Goal: Task Accomplishment & Management: Manage account settings

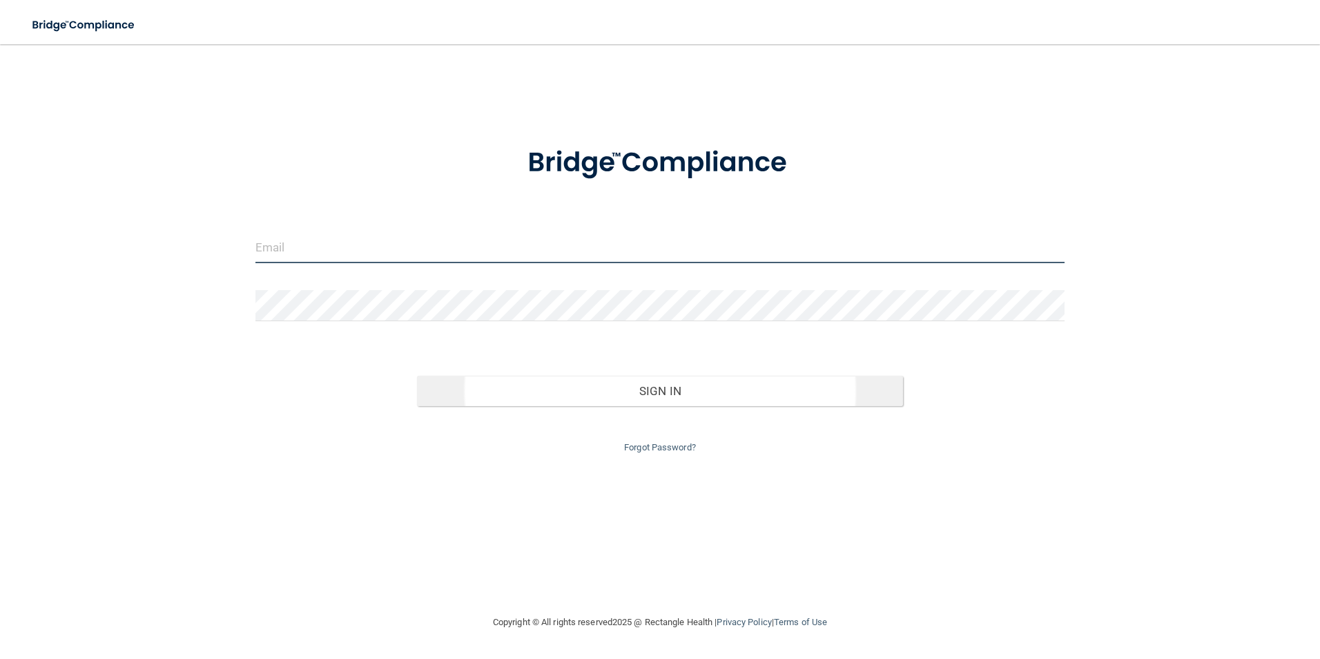
type input "[EMAIL_ADDRESS][DOMAIN_NAME]"
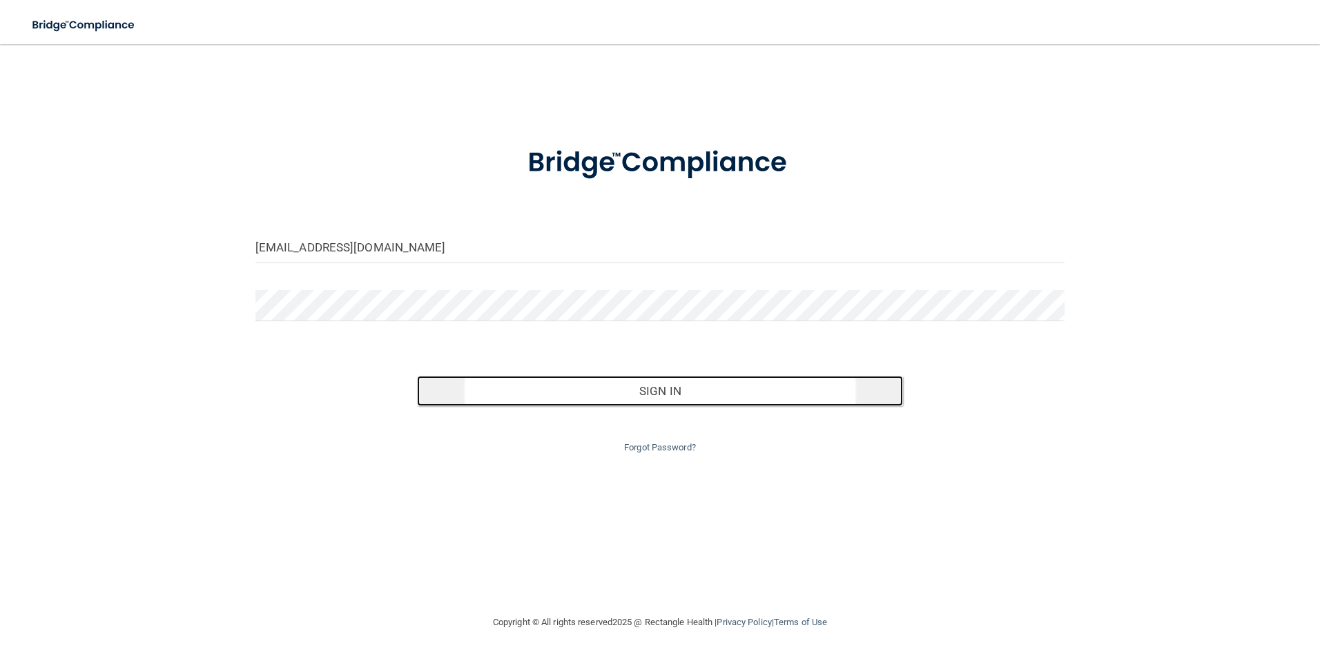
click at [653, 391] on button "Sign In" at bounding box center [660, 391] width 486 height 30
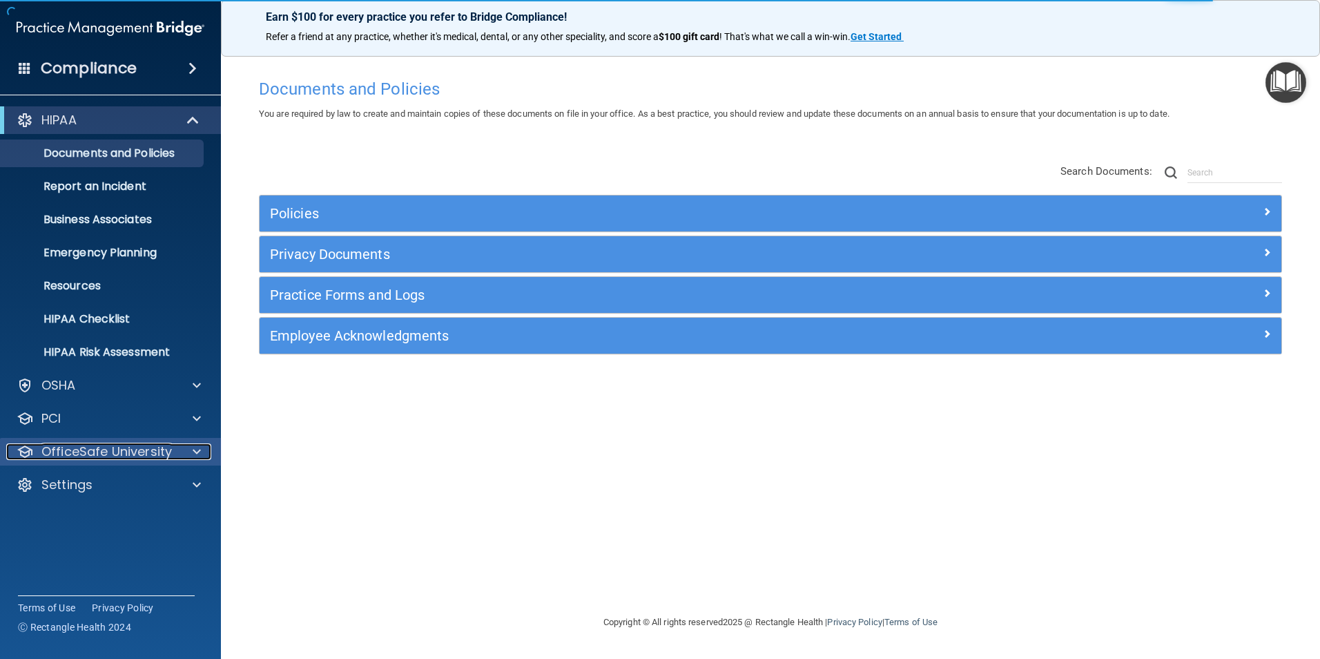
click at [67, 454] on p "OfficeSafe University" at bounding box center [106, 451] width 131 height 17
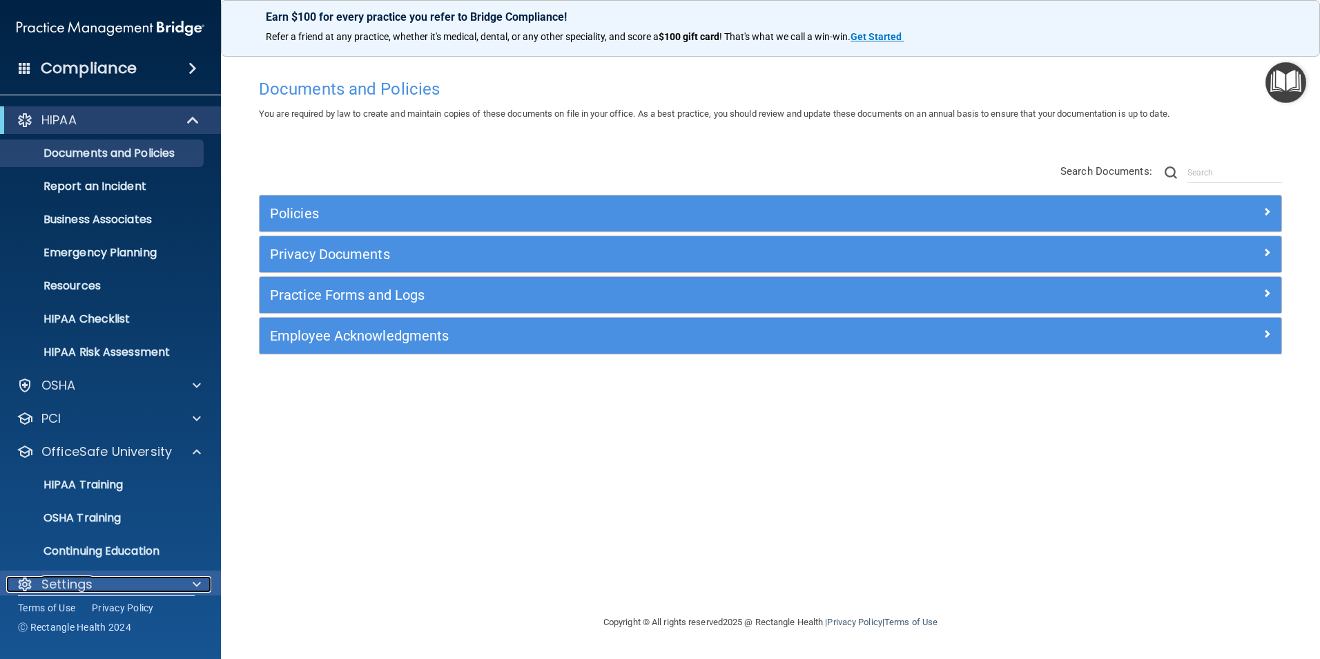
click at [55, 577] on p "Settings" at bounding box center [66, 584] width 51 height 17
click at [58, 577] on p "Settings" at bounding box center [66, 584] width 51 height 17
click at [189, 581] on div at bounding box center [194, 584] width 35 height 17
click at [200, 580] on span at bounding box center [197, 584] width 8 height 17
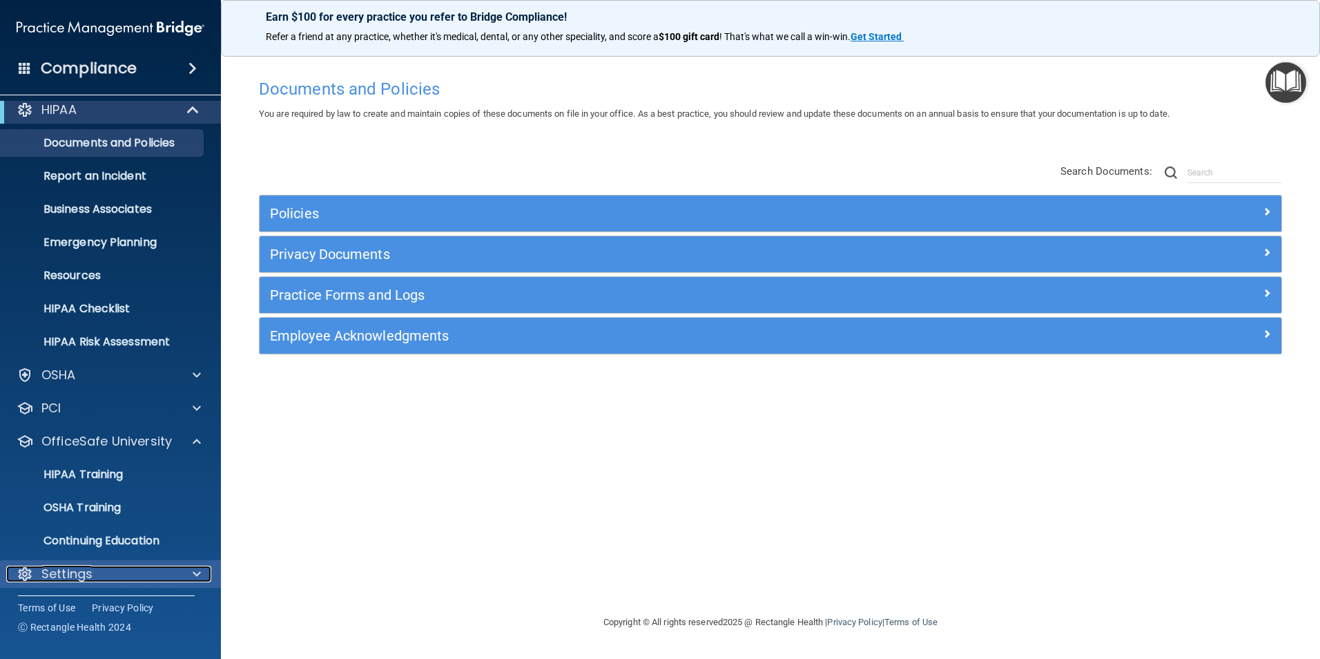
scroll to position [14, 0]
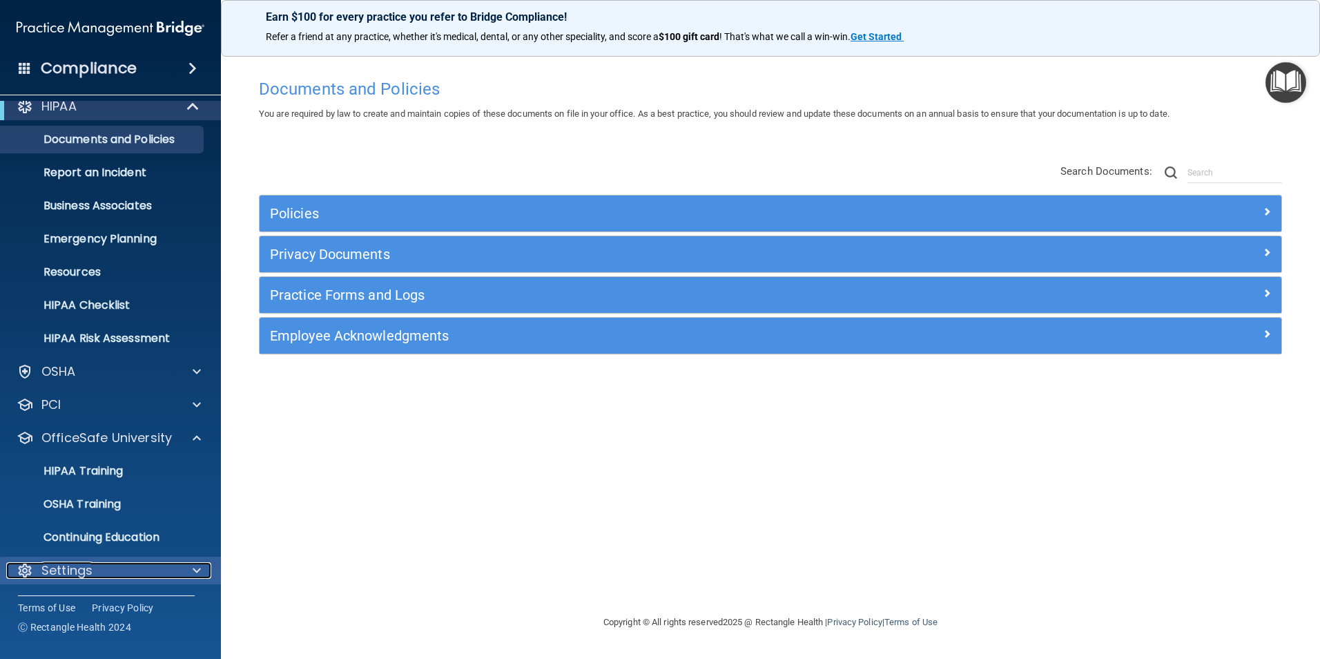
click at [198, 565] on span at bounding box center [197, 570] width 8 height 17
click at [194, 568] on span at bounding box center [197, 570] width 8 height 17
click at [197, 570] on span at bounding box center [197, 570] width 8 height 17
click at [48, 566] on p "Settings" at bounding box center [66, 570] width 51 height 17
click at [46, 571] on p "Settings" at bounding box center [66, 570] width 51 height 17
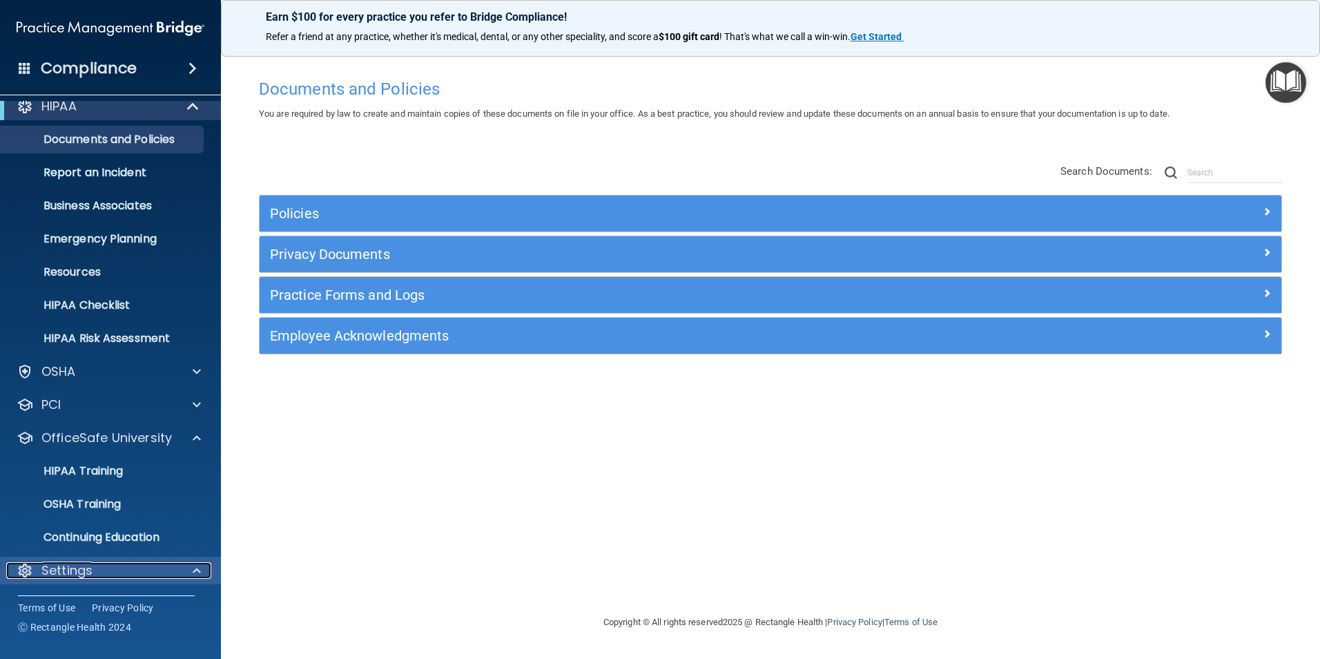
click at [23, 573] on div at bounding box center [25, 570] width 17 height 17
click at [192, 566] on div at bounding box center [194, 570] width 35 height 17
click at [199, 577] on span at bounding box center [197, 570] width 8 height 17
click at [193, 564] on span at bounding box center [197, 570] width 8 height 17
click at [32, 566] on div at bounding box center [25, 570] width 17 height 17
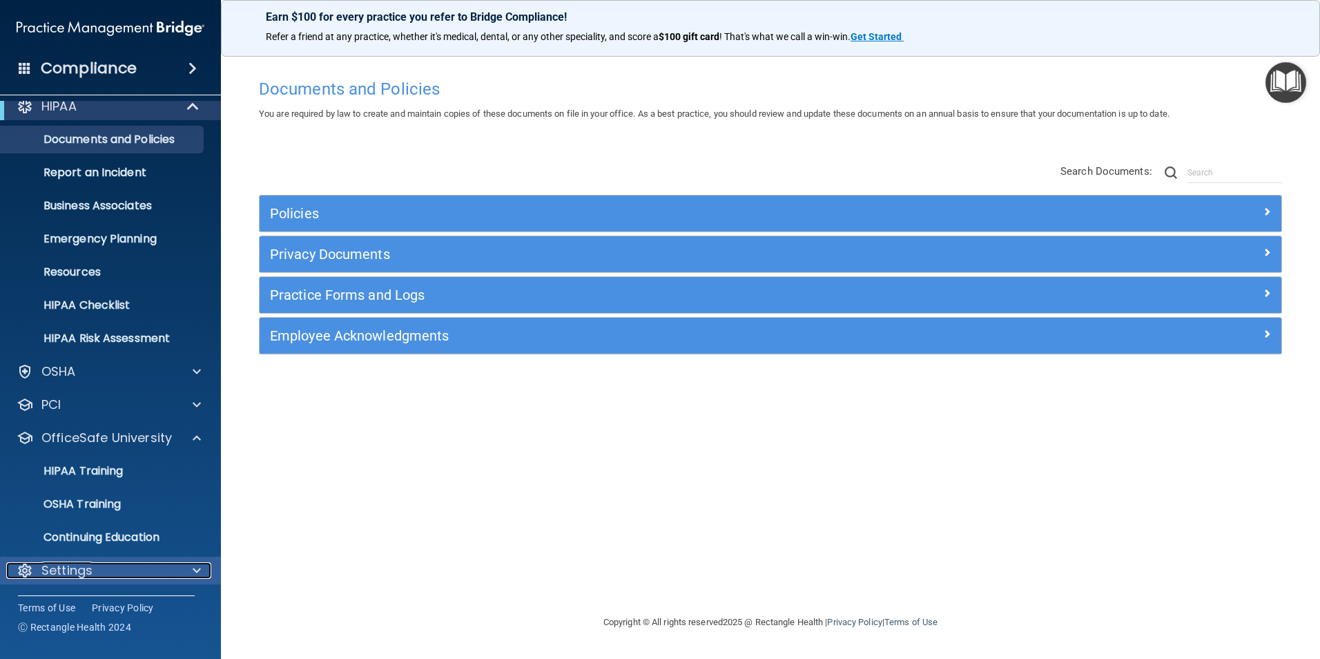
click at [186, 567] on div at bounding box center [194, 570] width 35 height 17
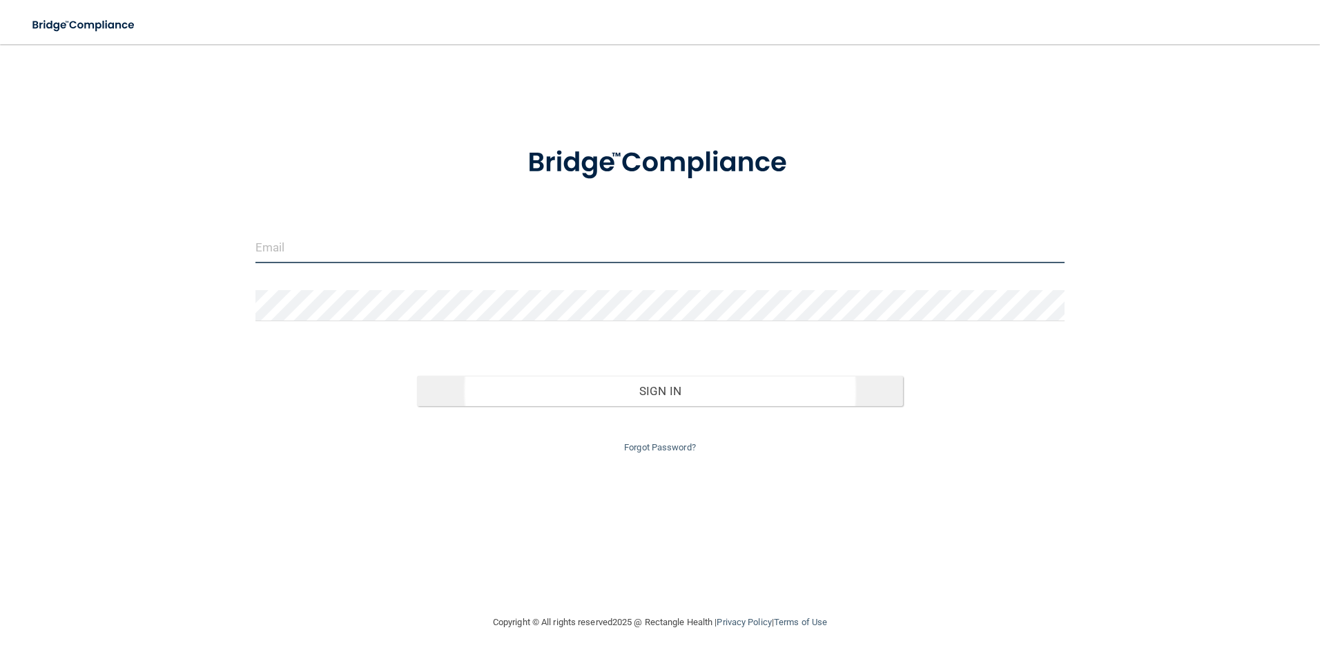
type input "[EMAIL_ADDRESS][DOMAIN_NAME]"
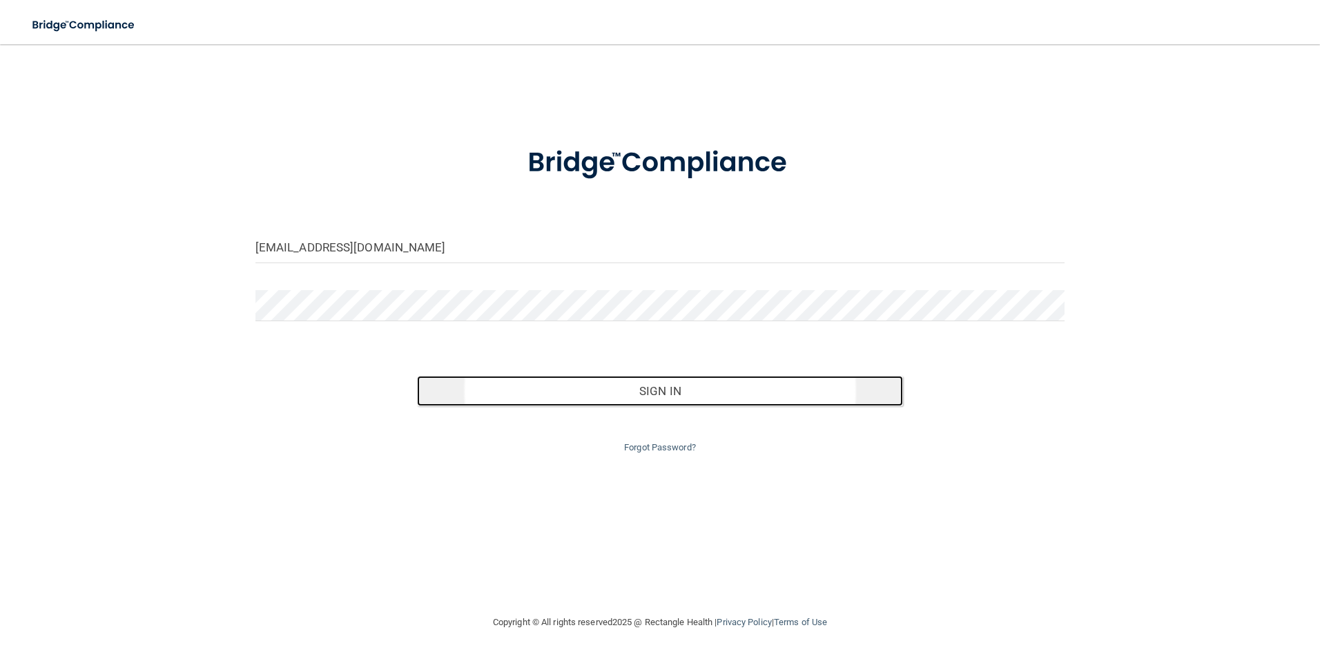
click at [686, 392] on button "Sign In" at bounding box center [660, 391] width 486 height 30
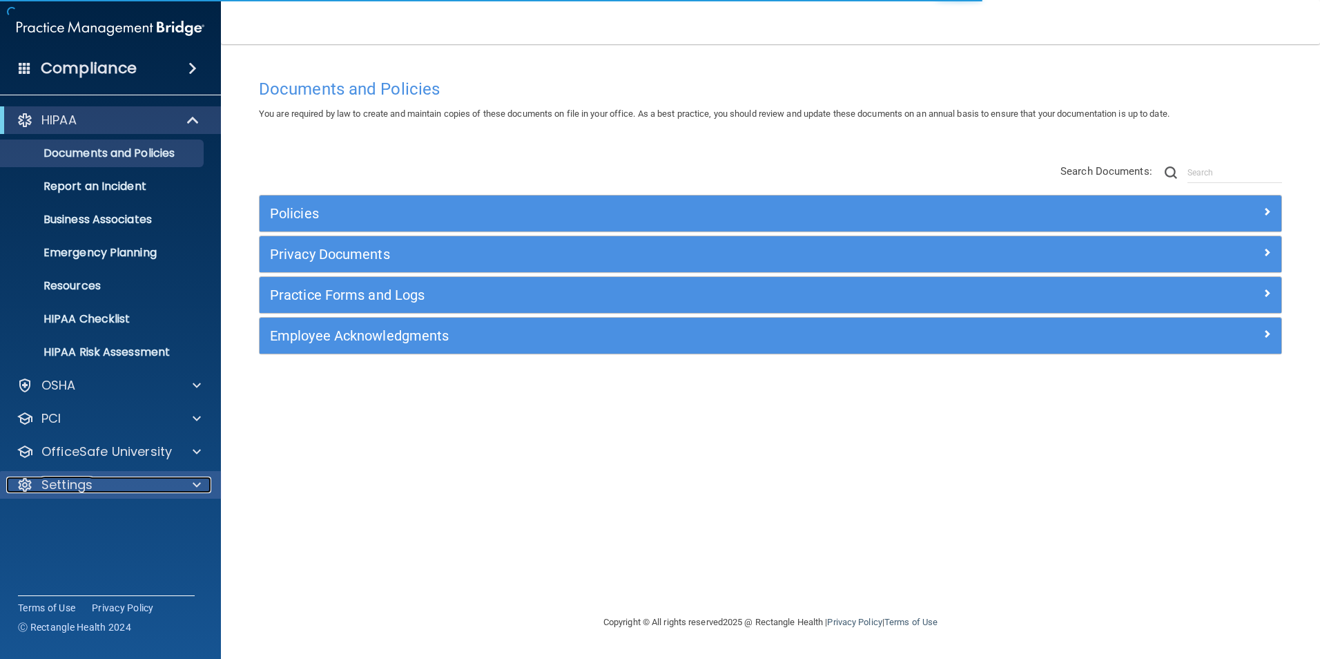
click at [190, 481] on div at bounding box center [194, 485] width 35 height 17
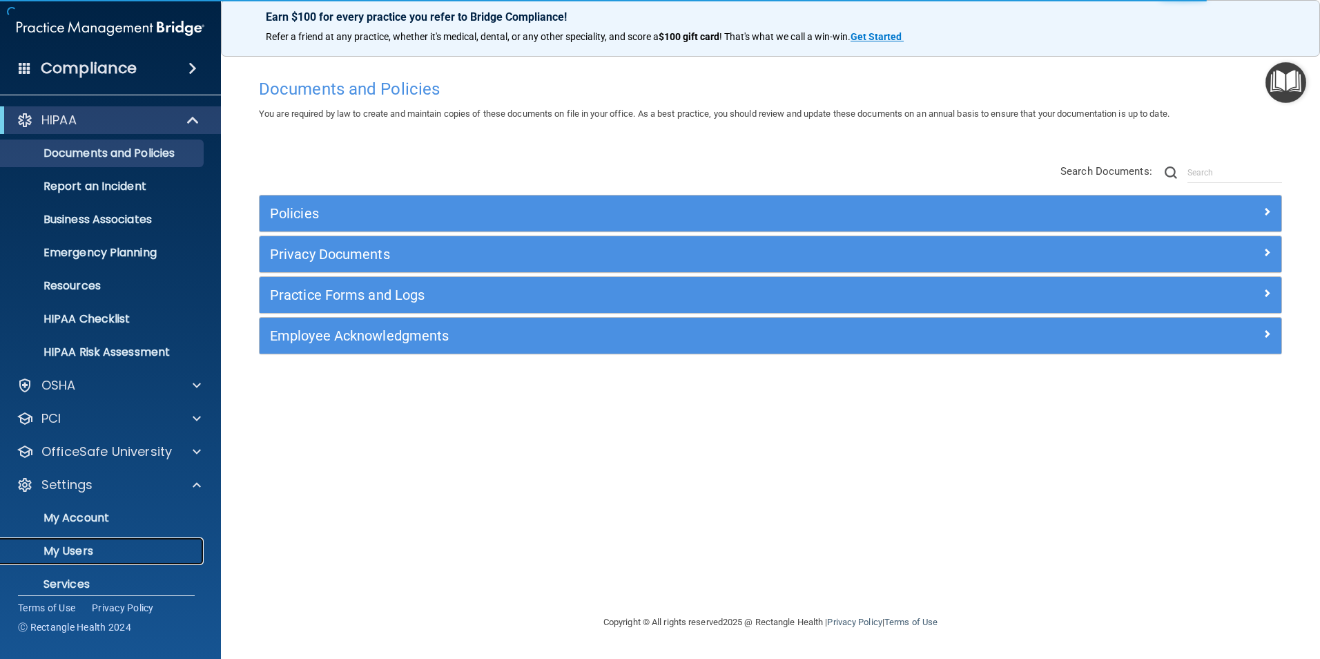
click at [99, 551] on p "My Users" at bounding box center [103, 551] width 189 height 14
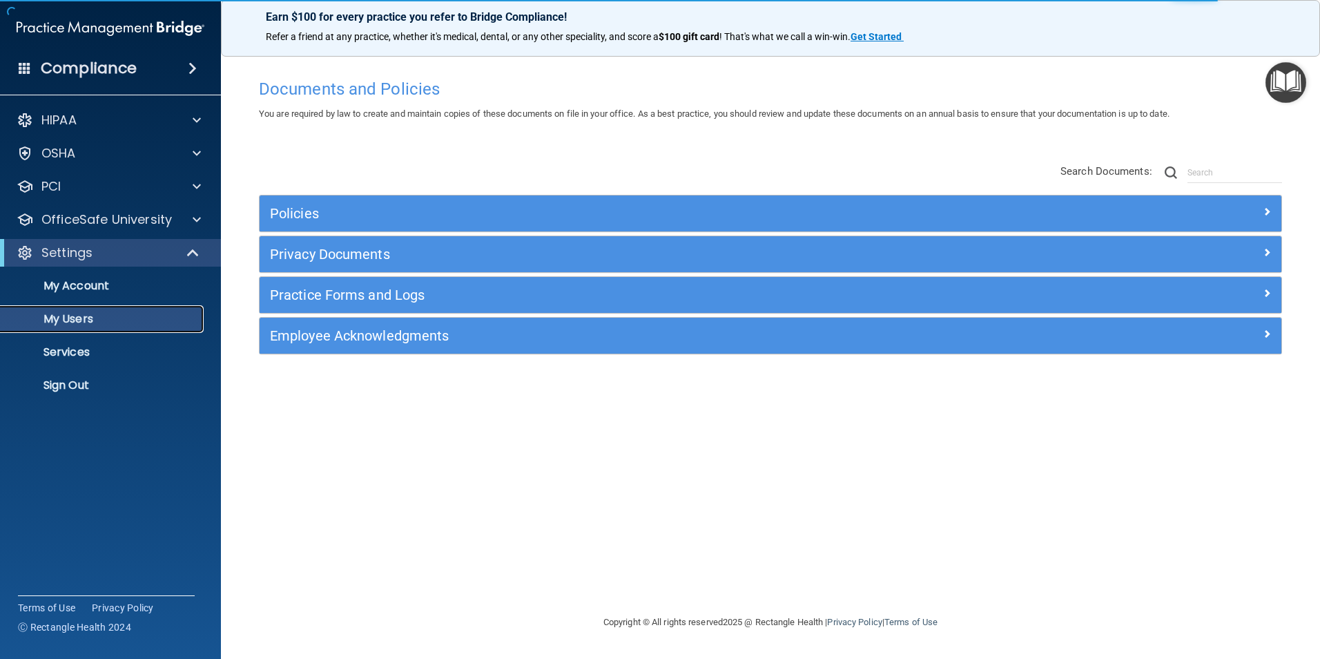
select select "20"
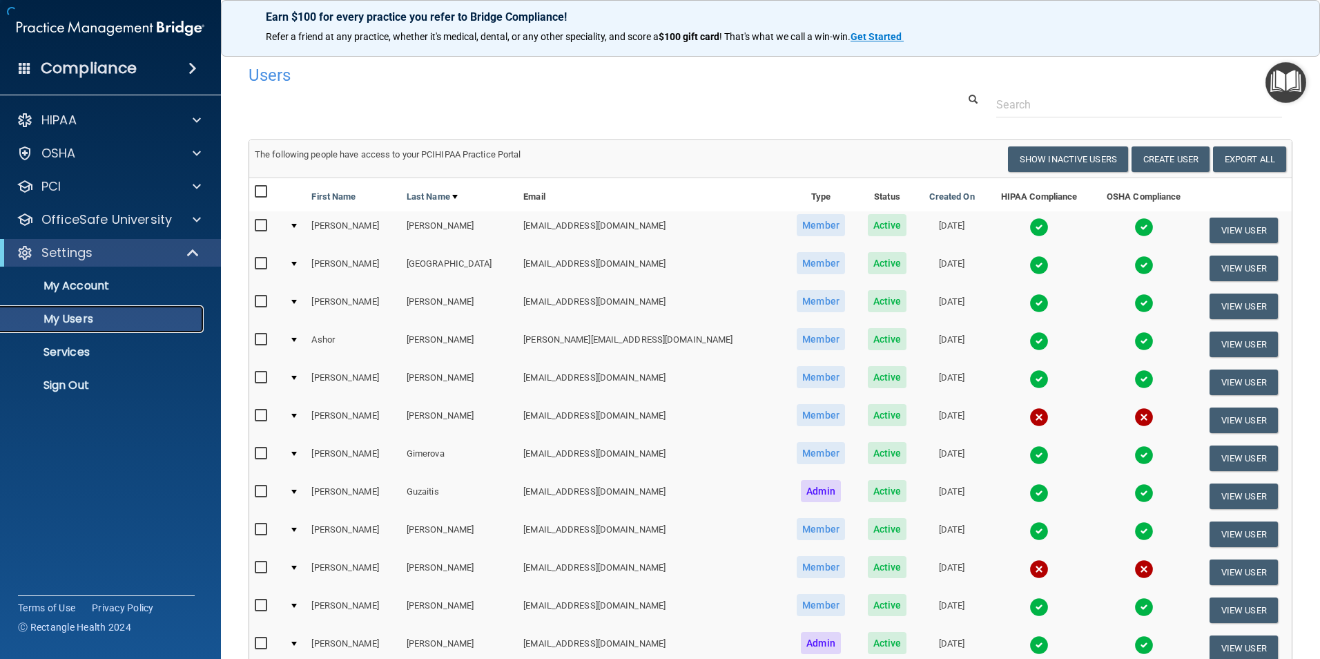
click at [134, 318] on p "My Users" at bounding box center [103, 319] width 189 height 14
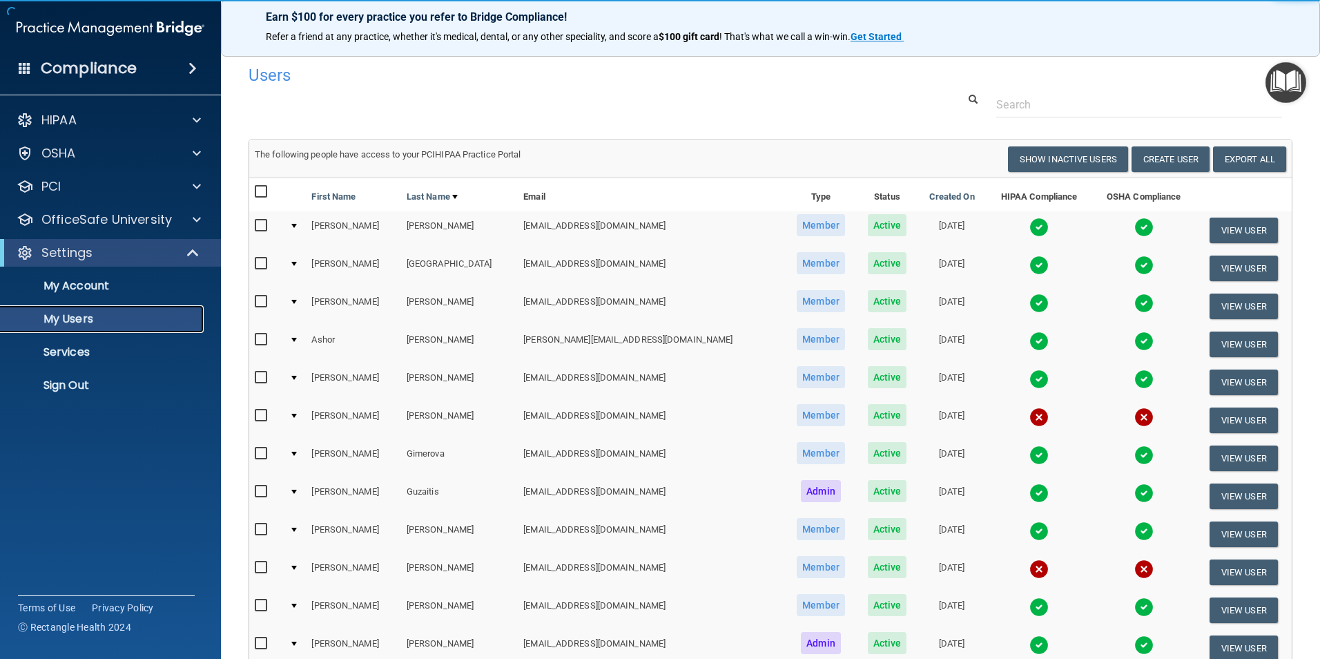
scroll to position [69, 0]
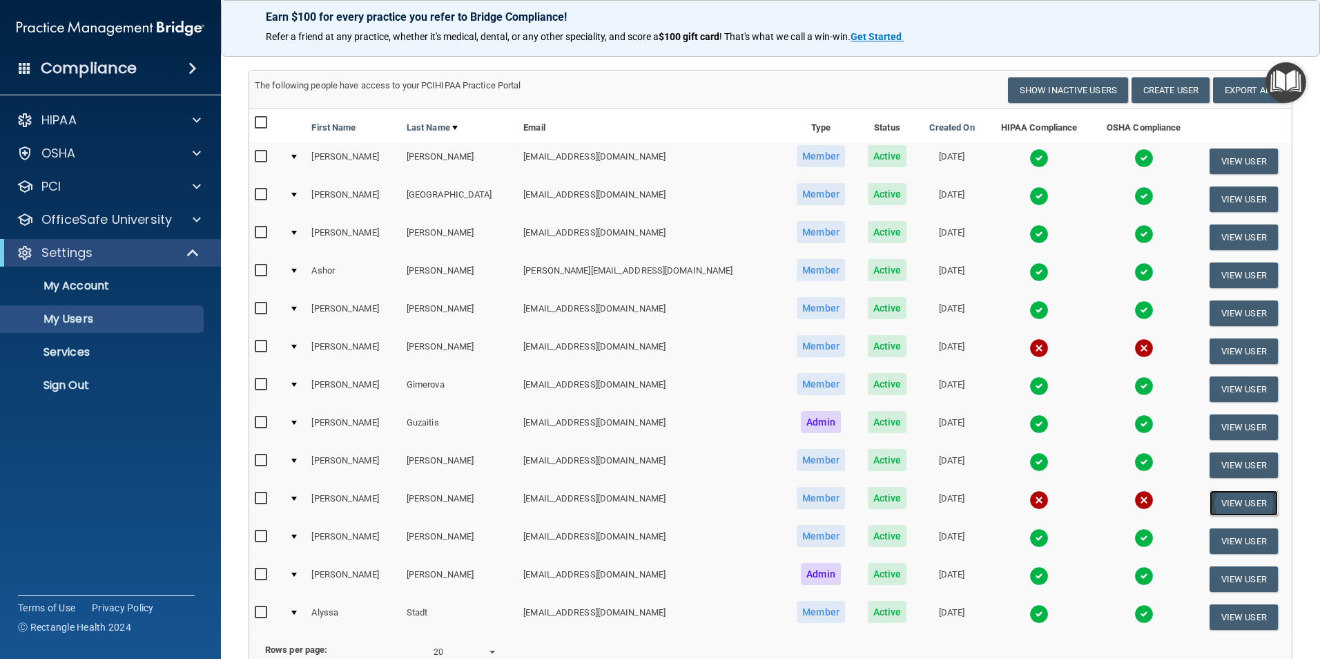
click at [1234, 500] on button "View User" at bounding box center [1244, 503] width 68 height 26
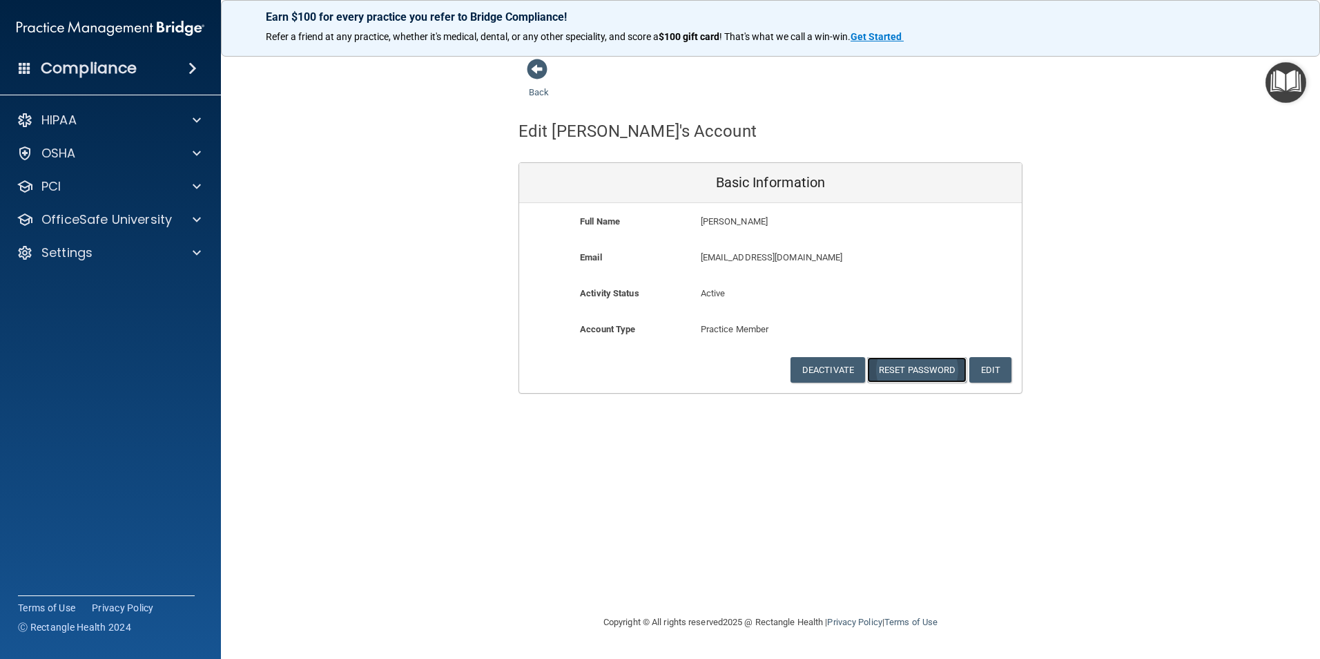
click at [932, 365] on button "Reset Password" at bounding box center [916, 370] width 99 height 26
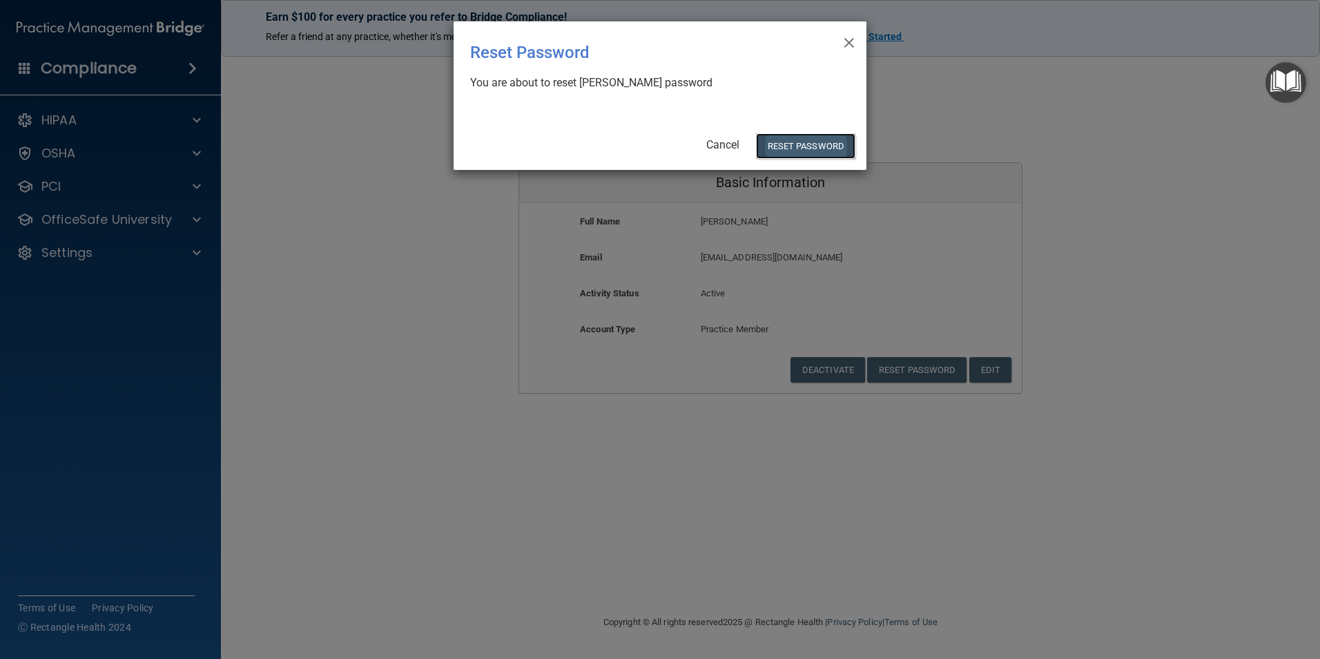
click at [832, 146] on button "Reset Password" at bounding box center [805, 146] width 99 height 26
click at [792, 147] on button "Reset Password" at bounding box center [805, 146] width 99 height 26
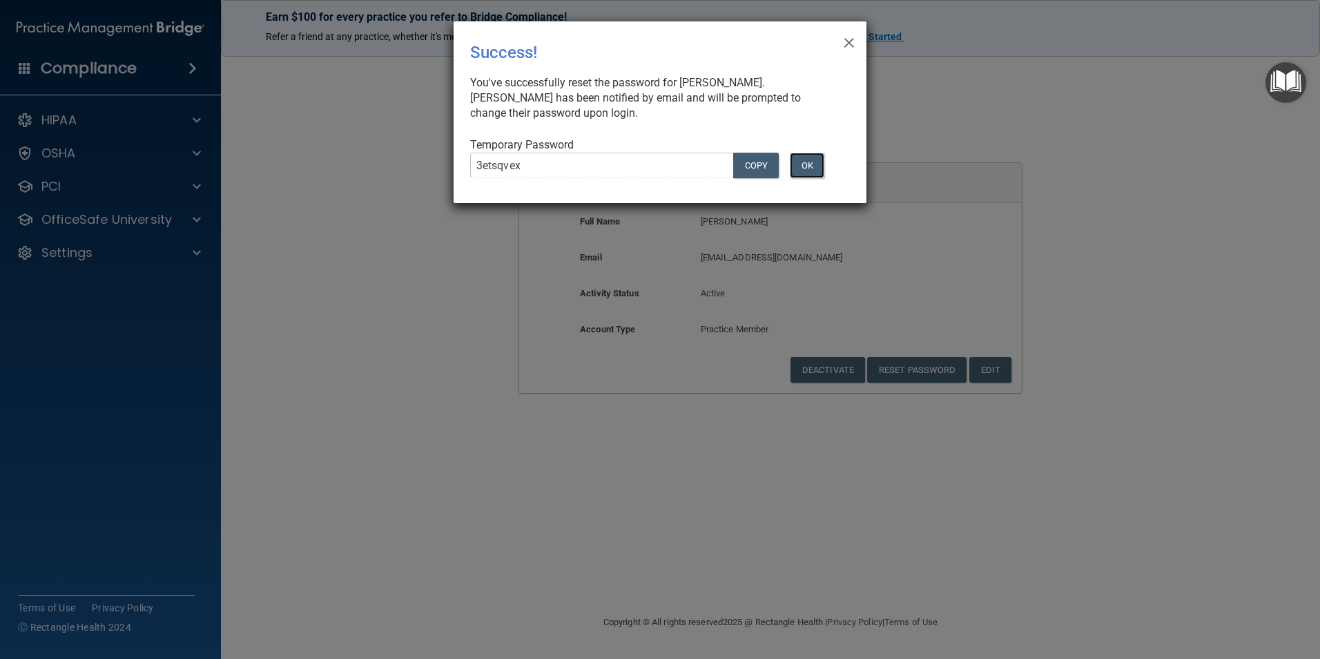
click at [811, 159] on button "OK" at bounding box center [807, 166] width 35 height 26
click at [849, 38] on span "×" at bounding box center [849, 41] width 12 height 28
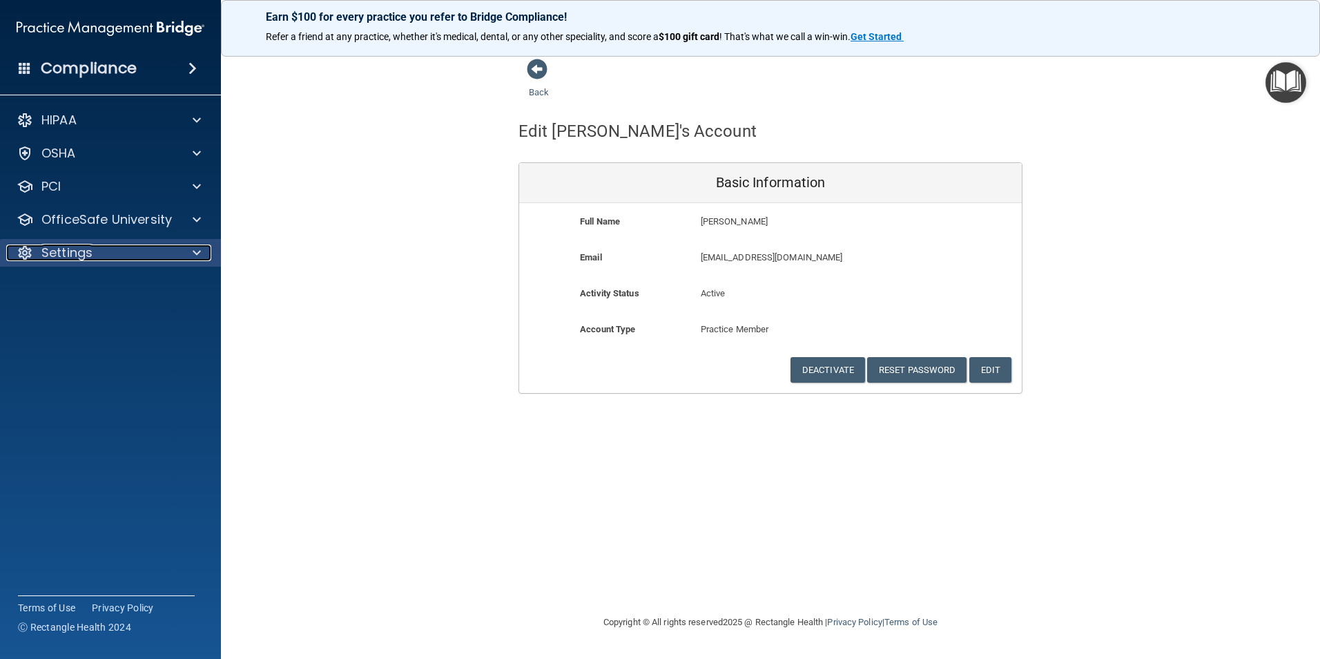
click at [133, 256] on div "Settings" at bounding box center [91, 252] width 171 height 17
